Goal: Task Accomplishment & Management: Complete application form

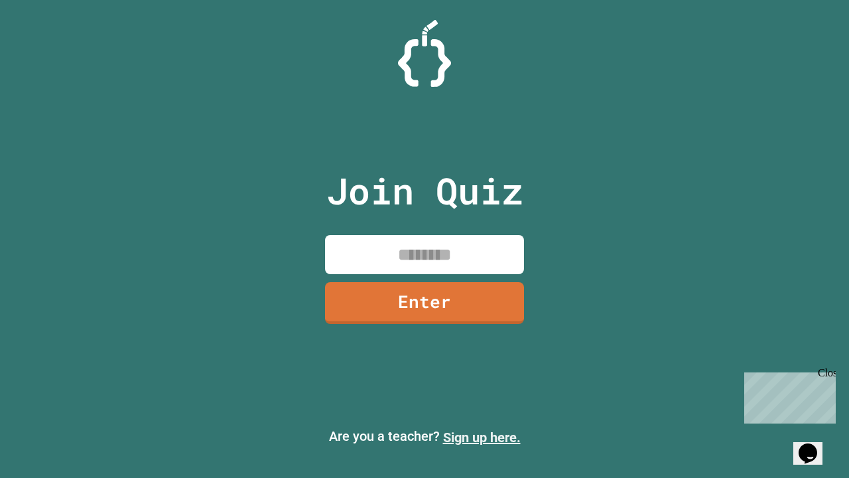
click at [482, 437] on link "Sign up here." at bounding box center [482, 437] width 78 height 16
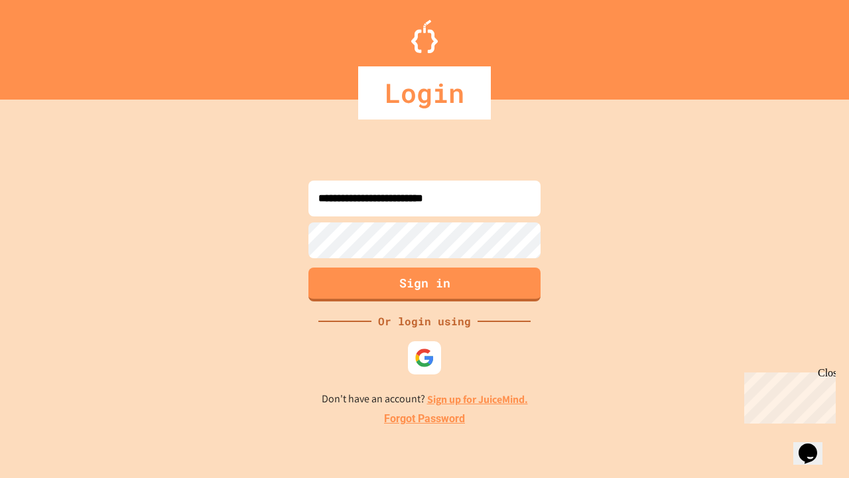
type input "**********"
